Goal: Information Seeking & Learning: Learn about a topic

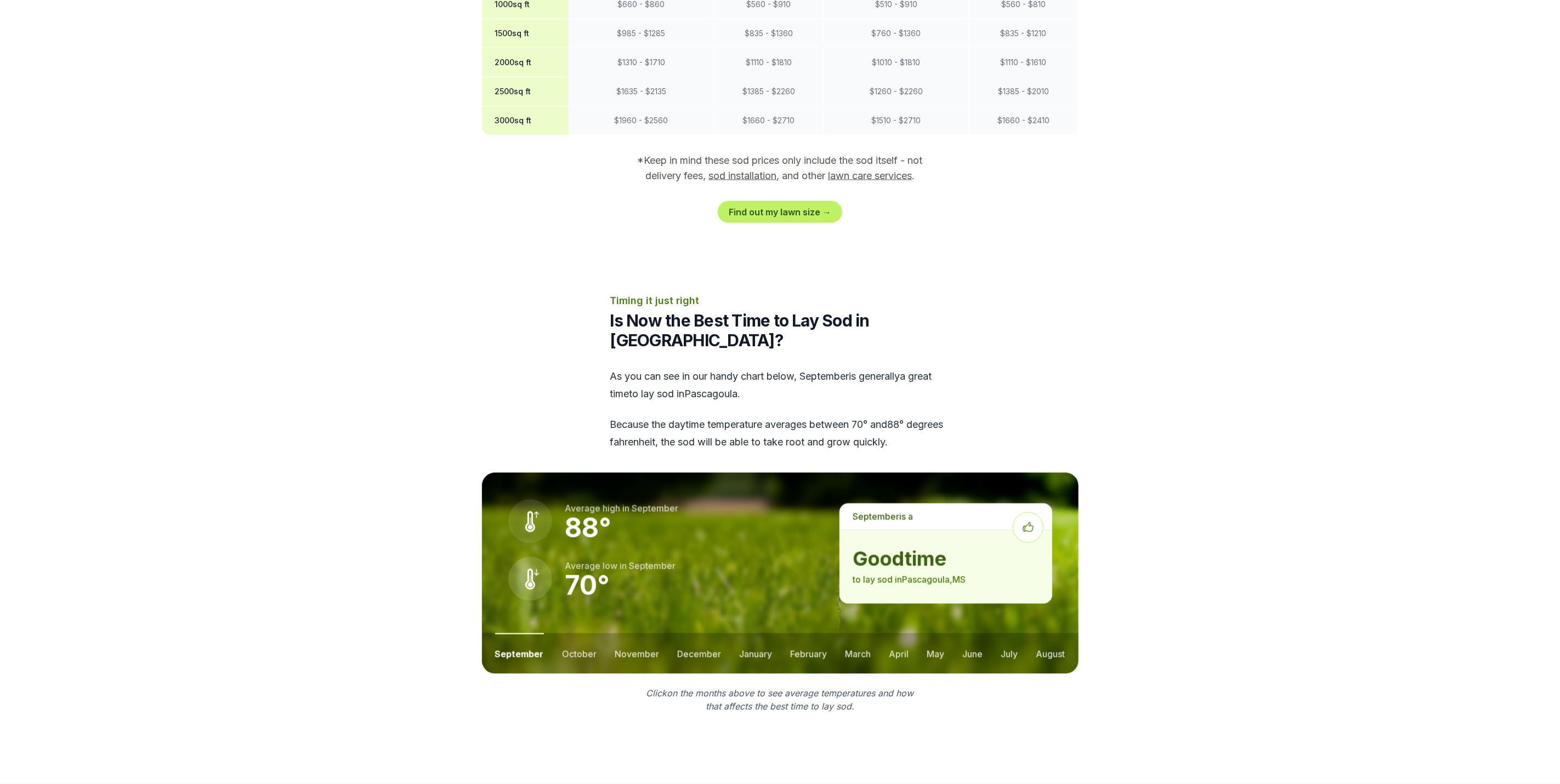
scroll to position [1069, 0]
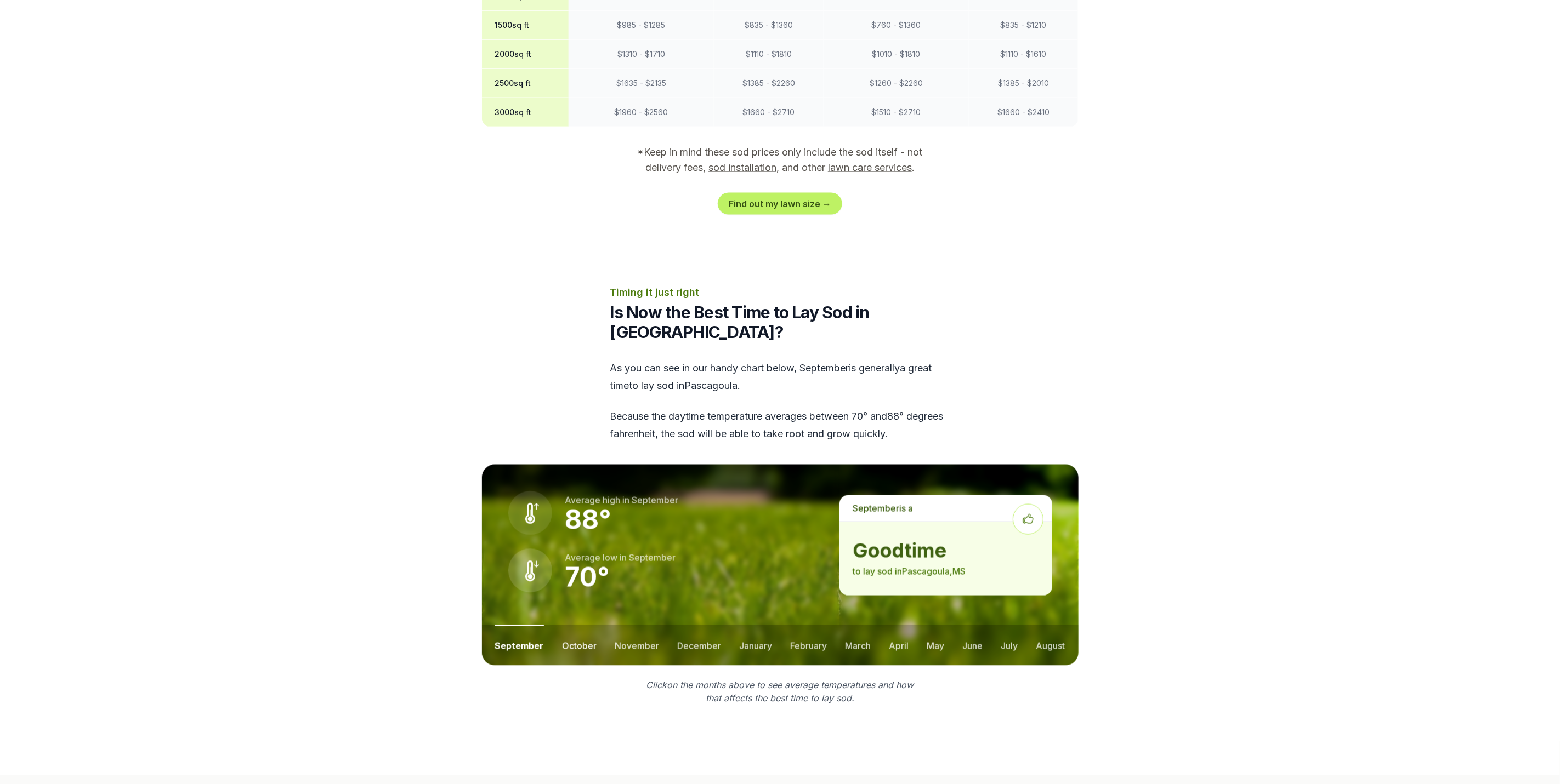
click at [592, 522] on button "october" at bounding box center [579, 646] width 34 height 41
click at [615, 522] on button "november" at bounding box center [636, 646] width 44 height 41
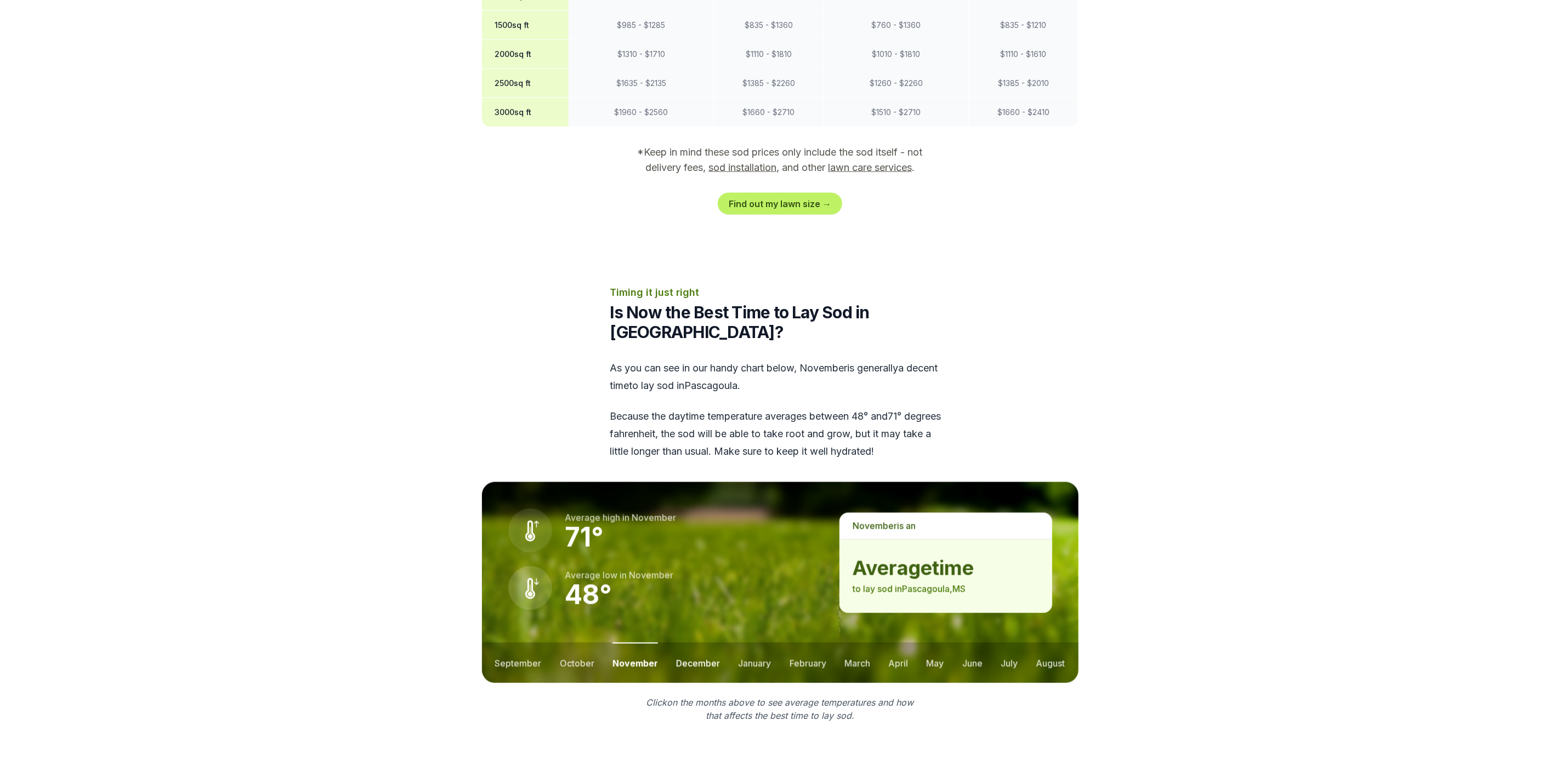
click at [708, 522] on button "december" at bounding box center [697, 663] width 44 height 41
click at [758, 522] on button "january" at bounding box center [755, 663] width 33 height 41
click at [797, 522] on button "february" at bounding box center [809, 663] width 37 height 41
click at [852, 522] on button "march" at bounding box center [858, 663] width 26 height 41
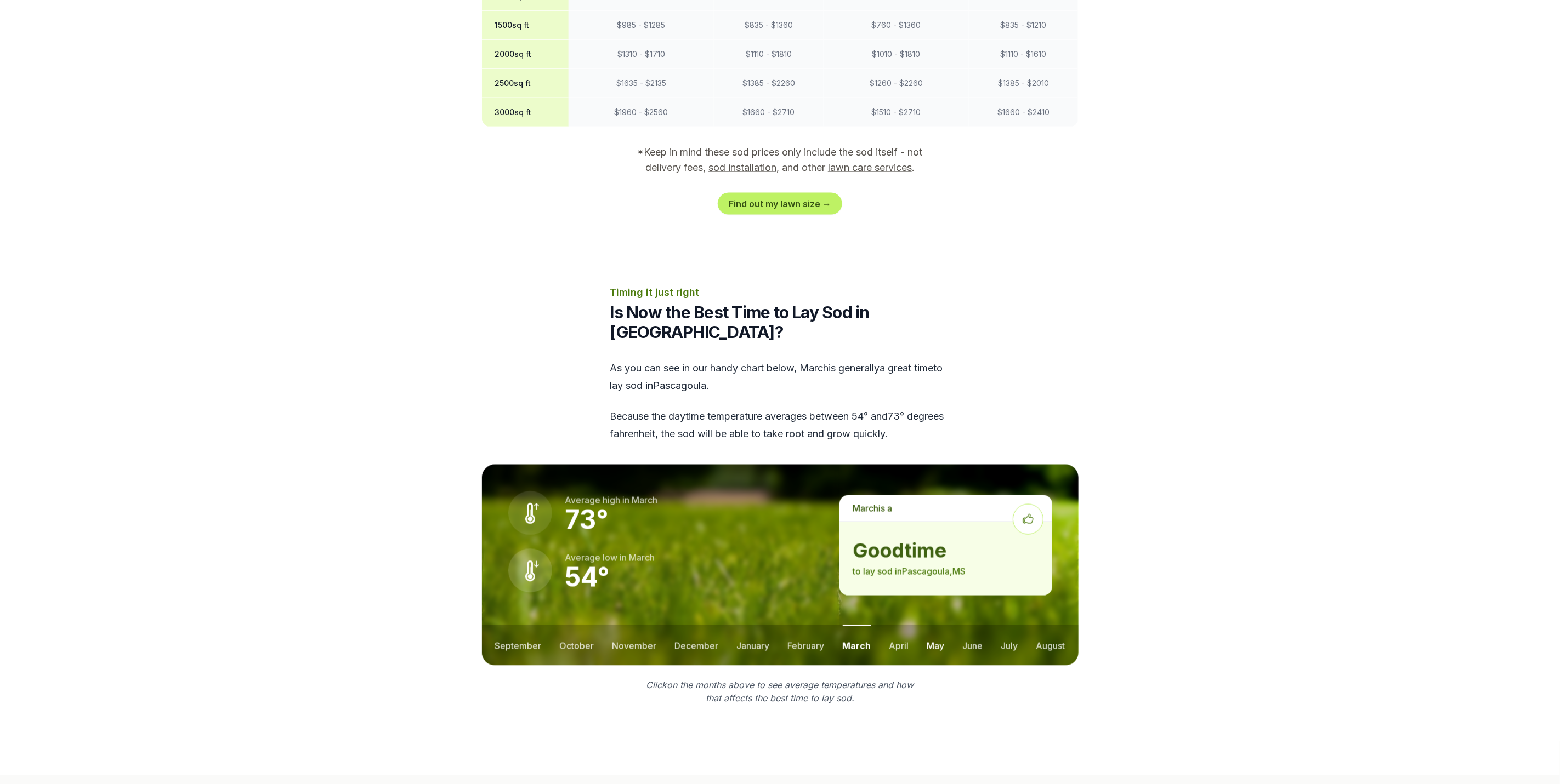
drag, startPoint x: 895, startPoint y: 610, endPoint x: 941, endPoint y: 610, distance: 46.0
click at [903, 522] on button "april" at bounding box center [899, 646] width 20 height 41
click at [947, 522] on ul "september october november december january february march april may june july …" at bounding box center [780, 646] width 597 height 41
drag, startPoint x: 982, startPoint y: 609, endPoint x: 988, endPoint y: 610, distance: 6.1
click at [982, 522] on ul "september october november december january february march april may june july …" at bounding box center [780, 646] width 597 height 41
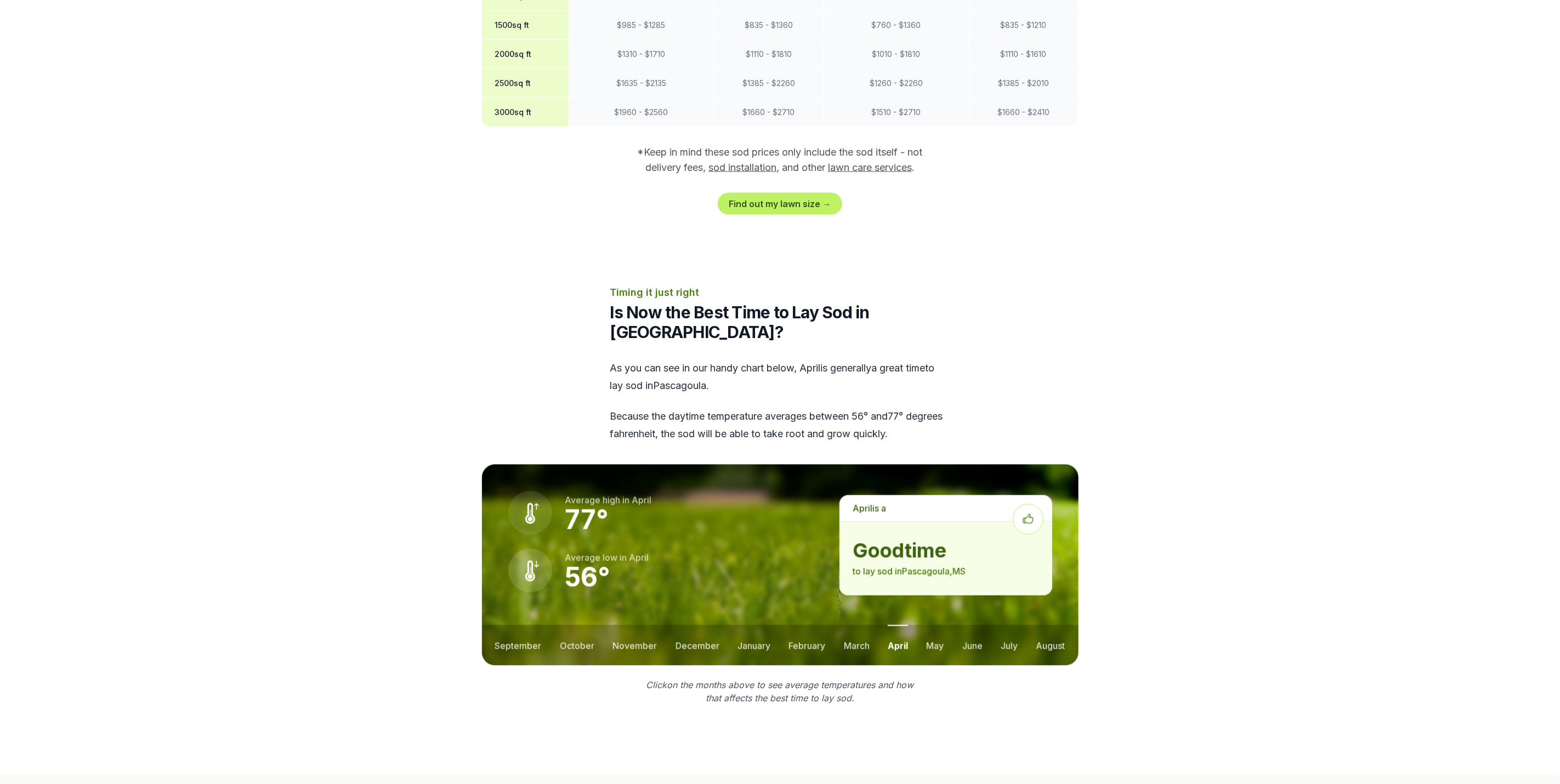
click at [1019, 522] on ul "september october november december january february march april may june july …" at bounding box center [780, 646] width 597 height 41
click at [1040, 522] on button "august" at bounding box center [1050, 646] width 29 height 41
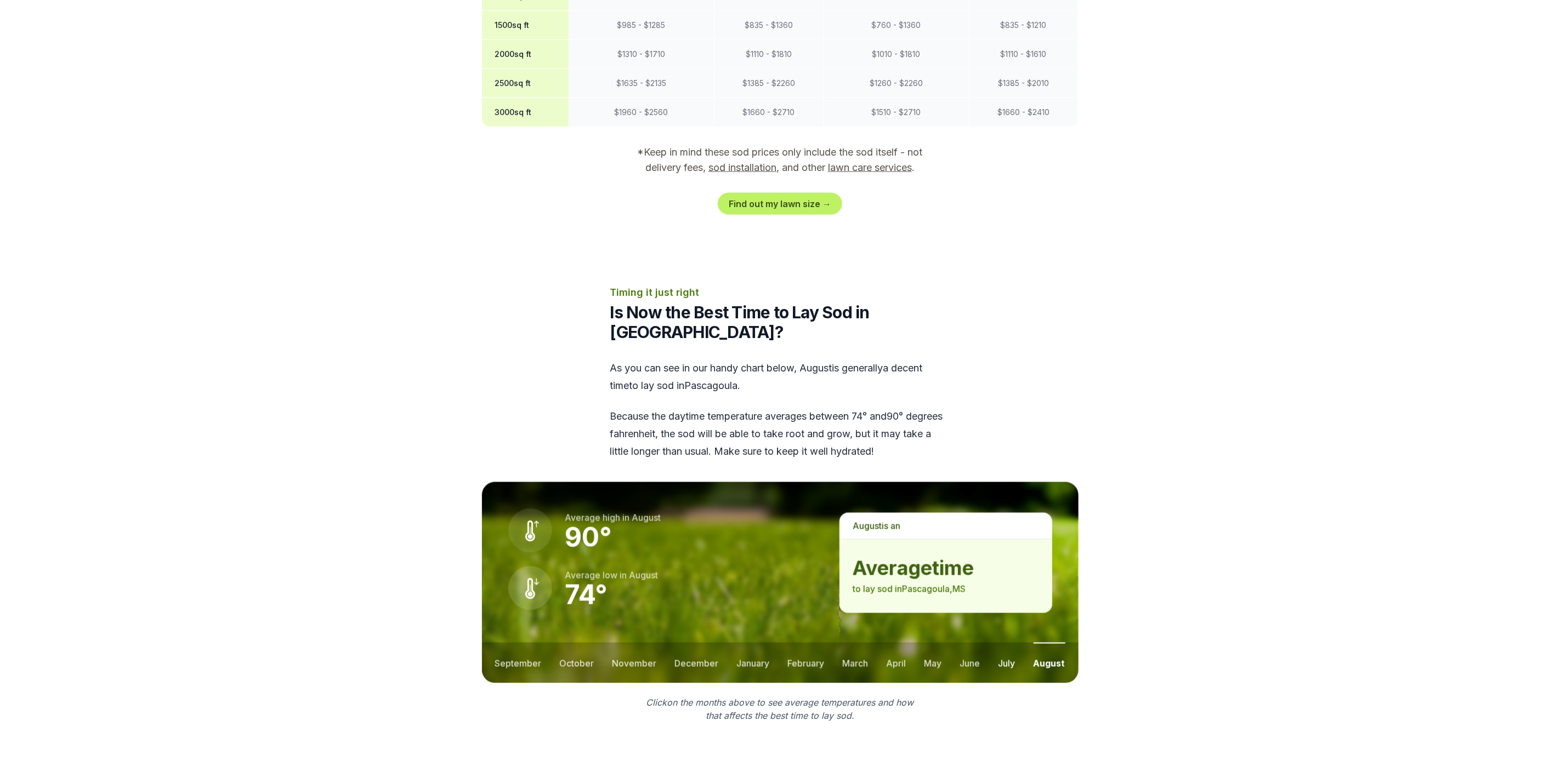
click at [1011, 522] on button "july" at bounding box center [1007, 663] width 17 height 41
click at [518, 522] on button "september" at bounding box center [518, 663] width 47 height 41
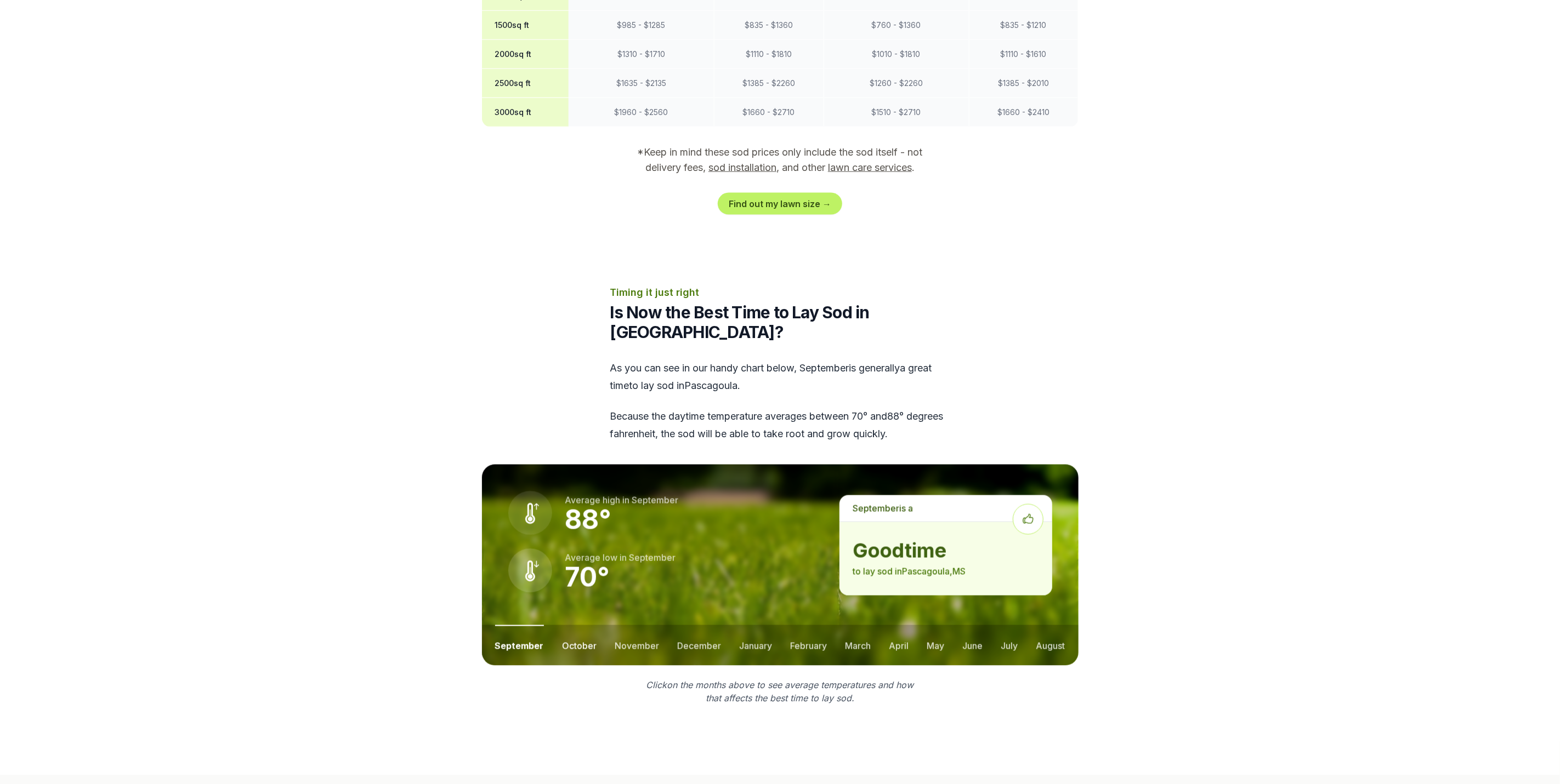
click at [578, 522] on button "october" at bounding box center [579, 646] width 34 height 41
click at [622, 522] on button "november" at bounding box center [636, 646] width 44 height 41
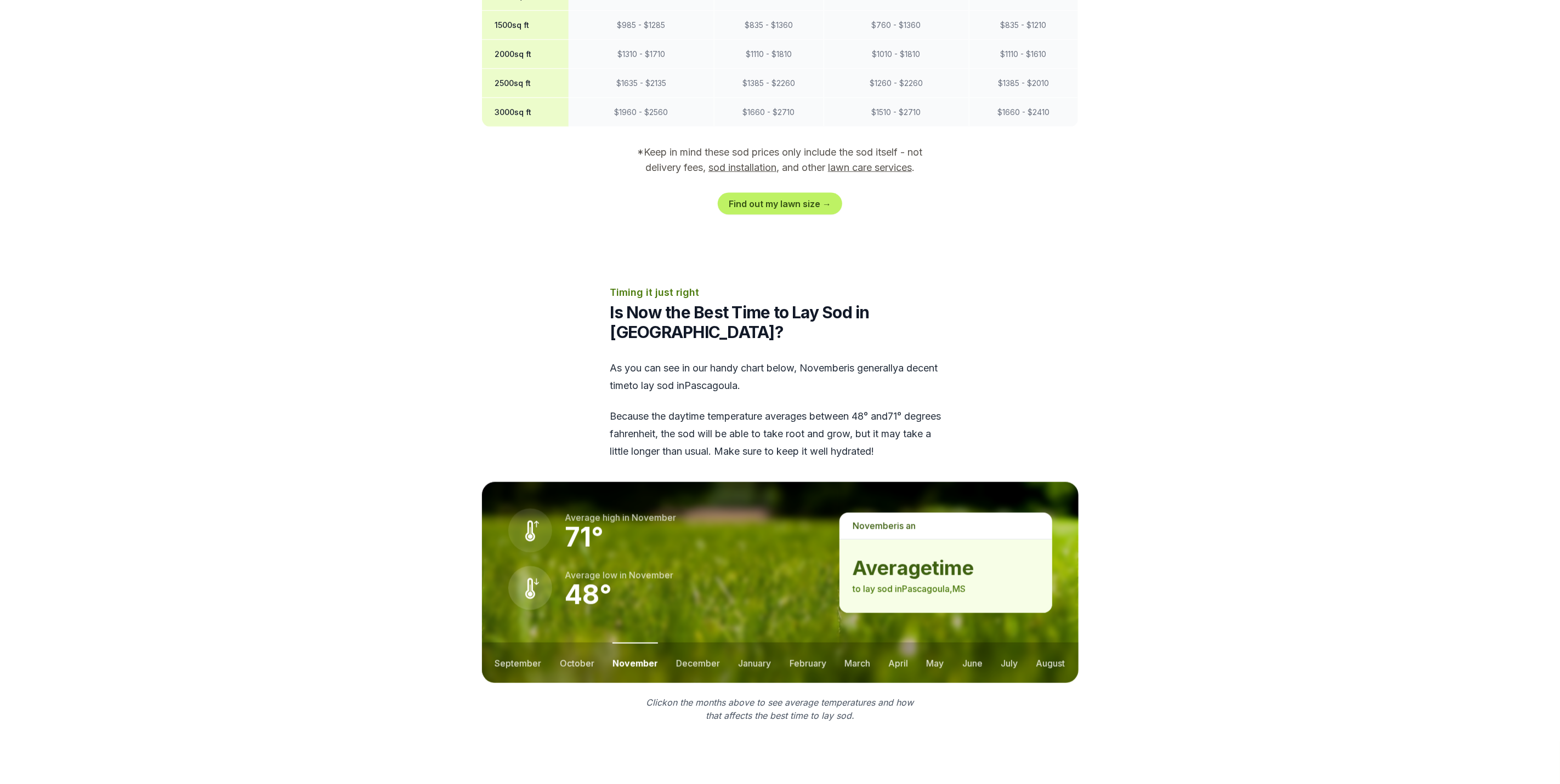
scroll to position [1644, 0]
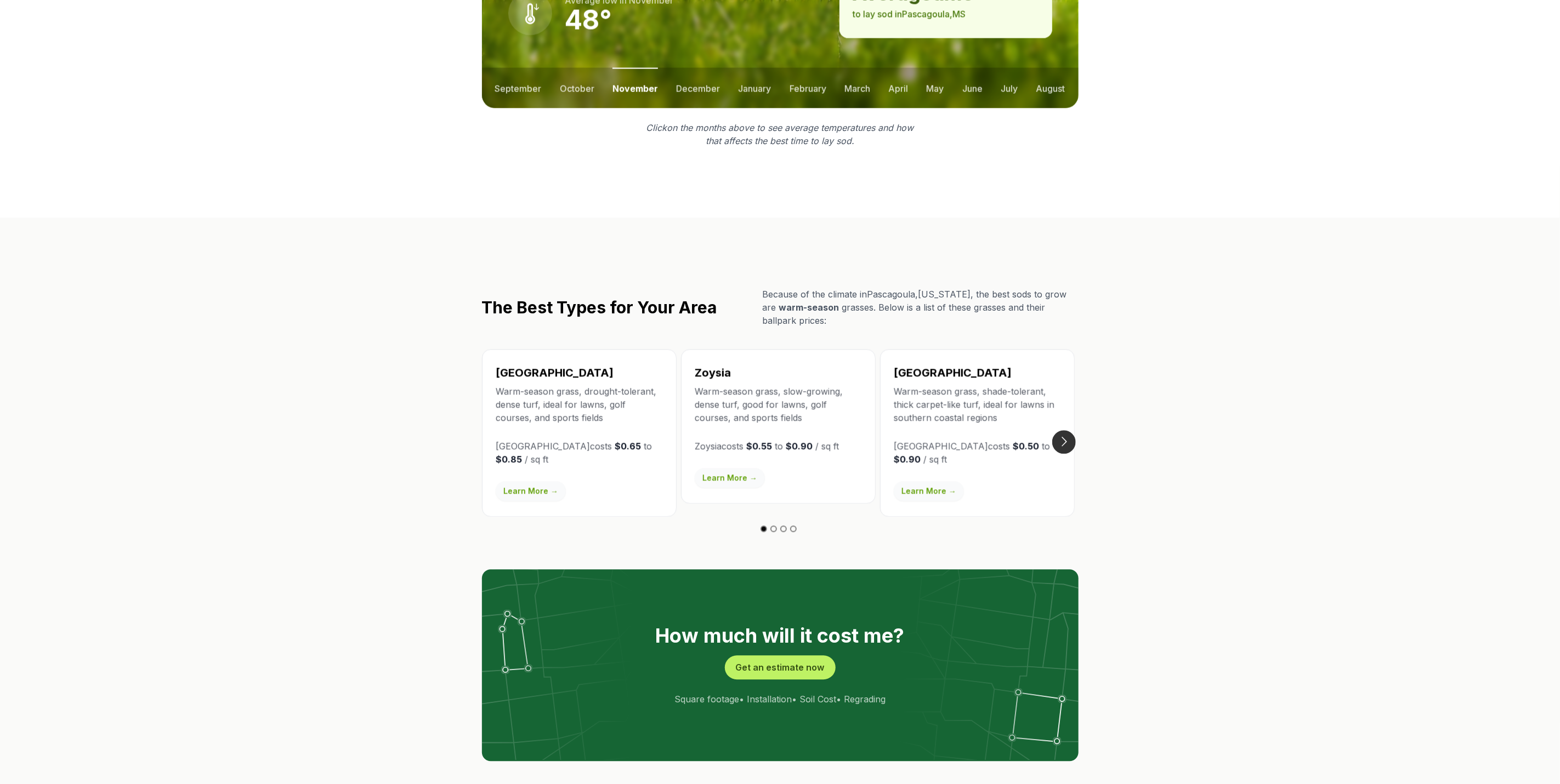
click at [1040, 430] on button "Go to next slide" at bounding box center [1064, 442] width 24 height 24
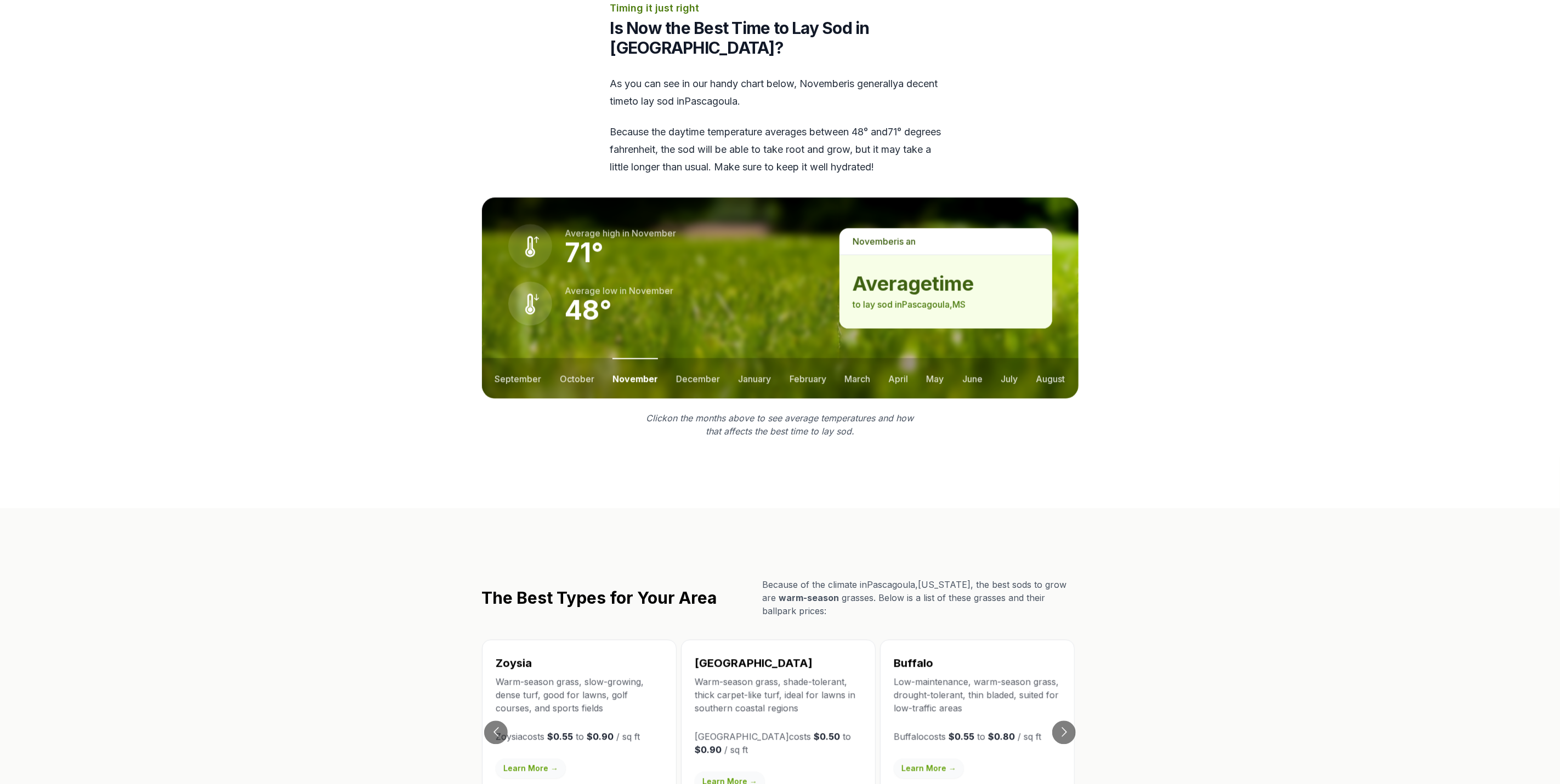
scroll to position [1151, 0]
